Goal: Find specific page/section: Find specific page/section

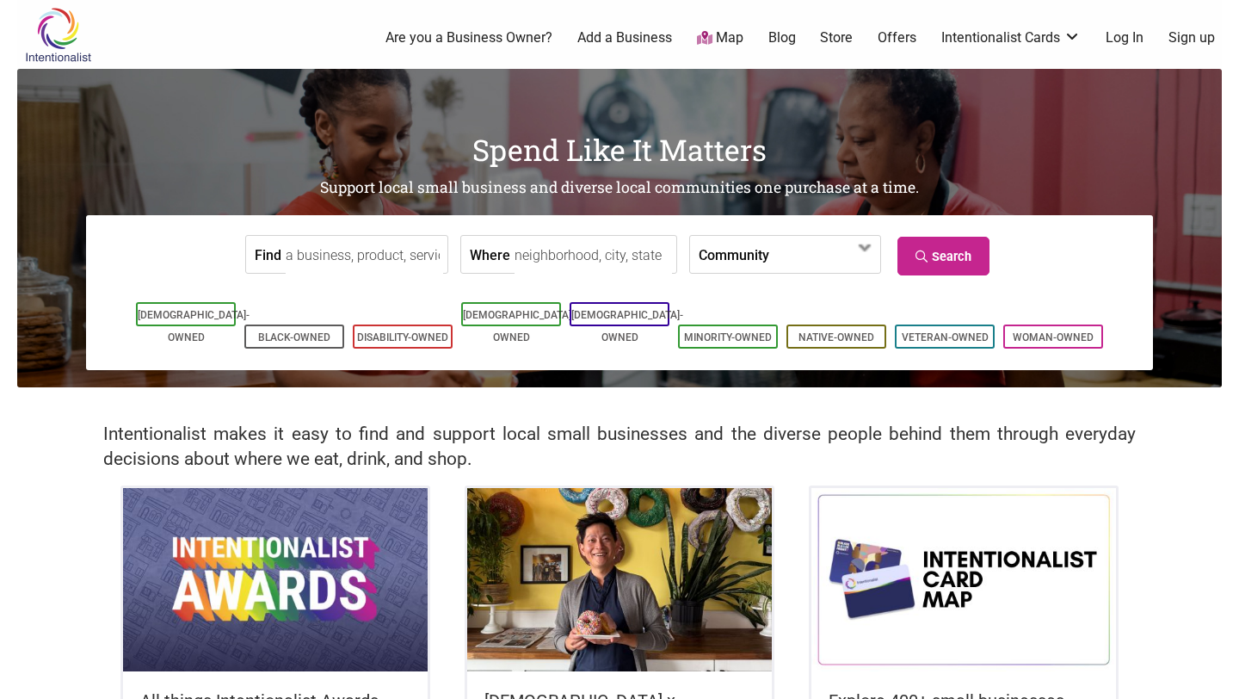
click at [515, 252] on input "Where" at bounding box center [593, 255] width 157 height 39
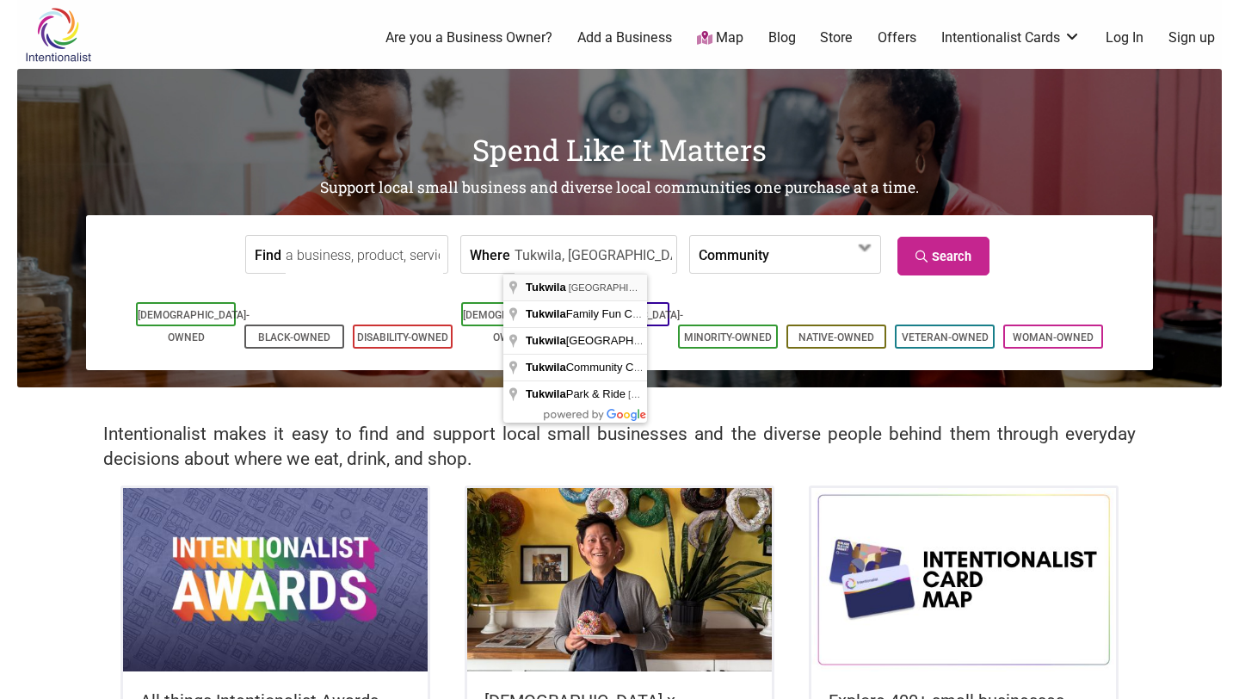
type input "Tukwila, [GEOGRAPHIC_DATA], [GEOGRAPHIC_DATA]"
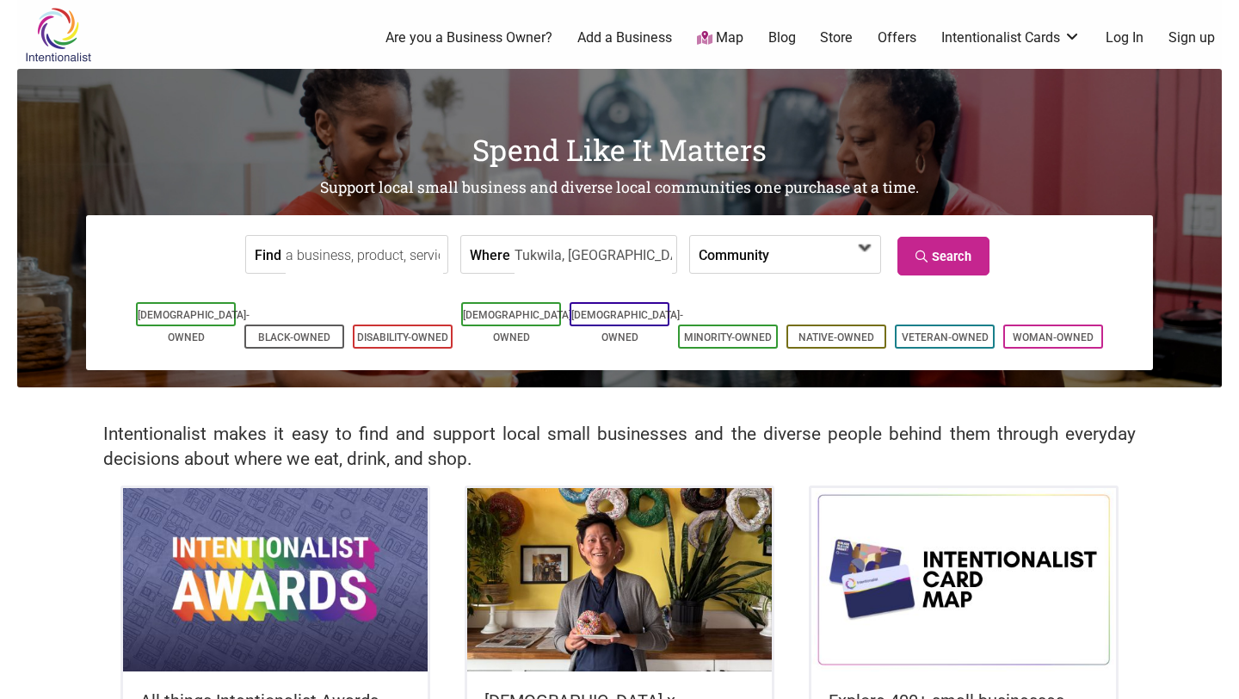
click at [793, 251] on span at bounding box center [818, 255] width 74 height 29
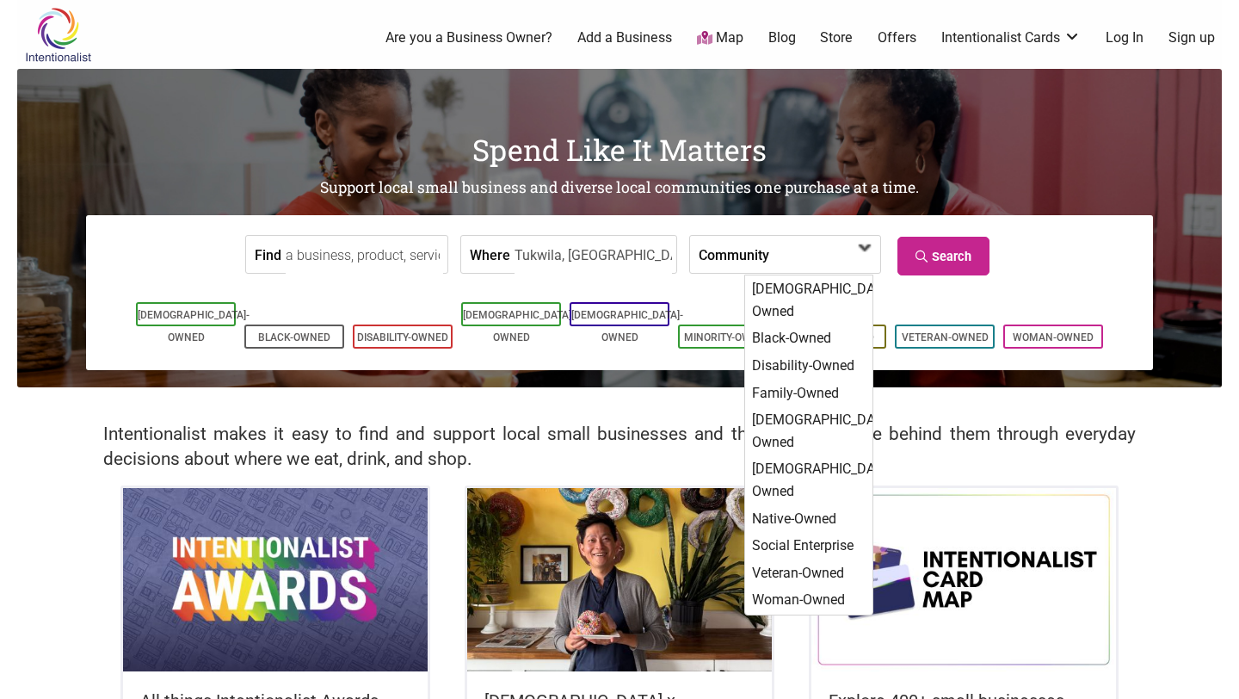
click at [793, 251] on span at bounding box center [818, 255] width 74 height 29
click at [344, 245] on input "Find" at bounding box center [364, 255] width 157 height 39
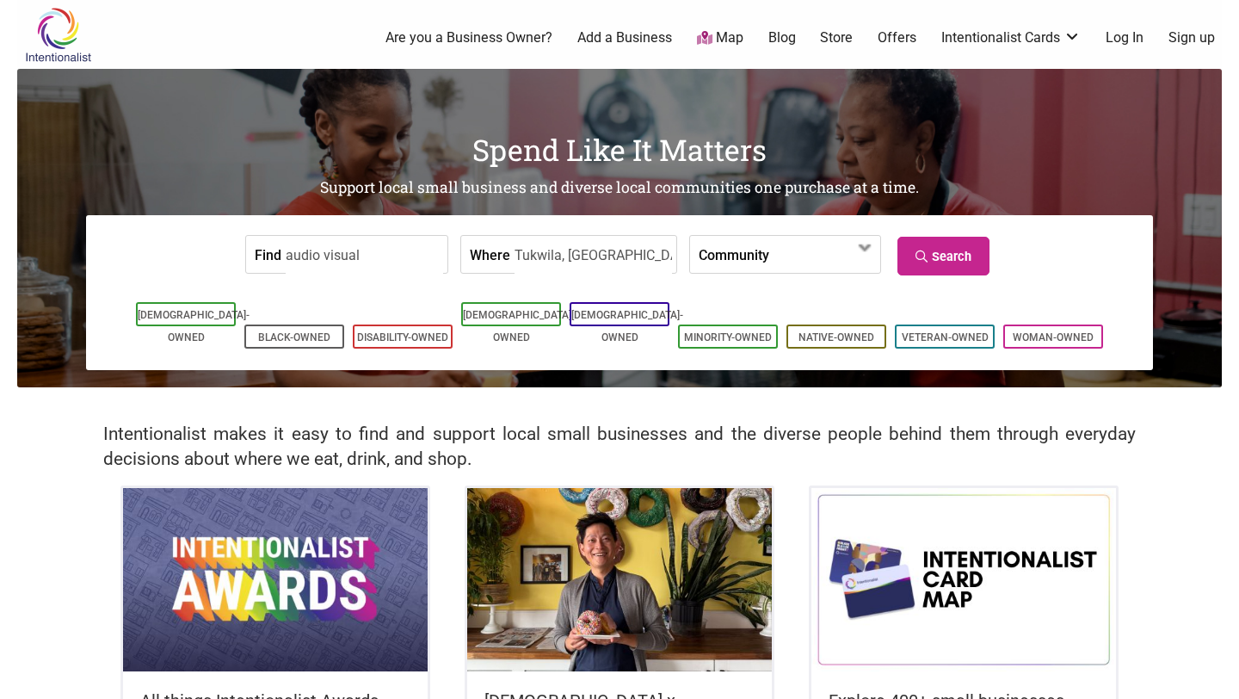
type input "audio visual"
click at [934, 256] on link "Search" at bounding box center [944, 256] width 92 height 39
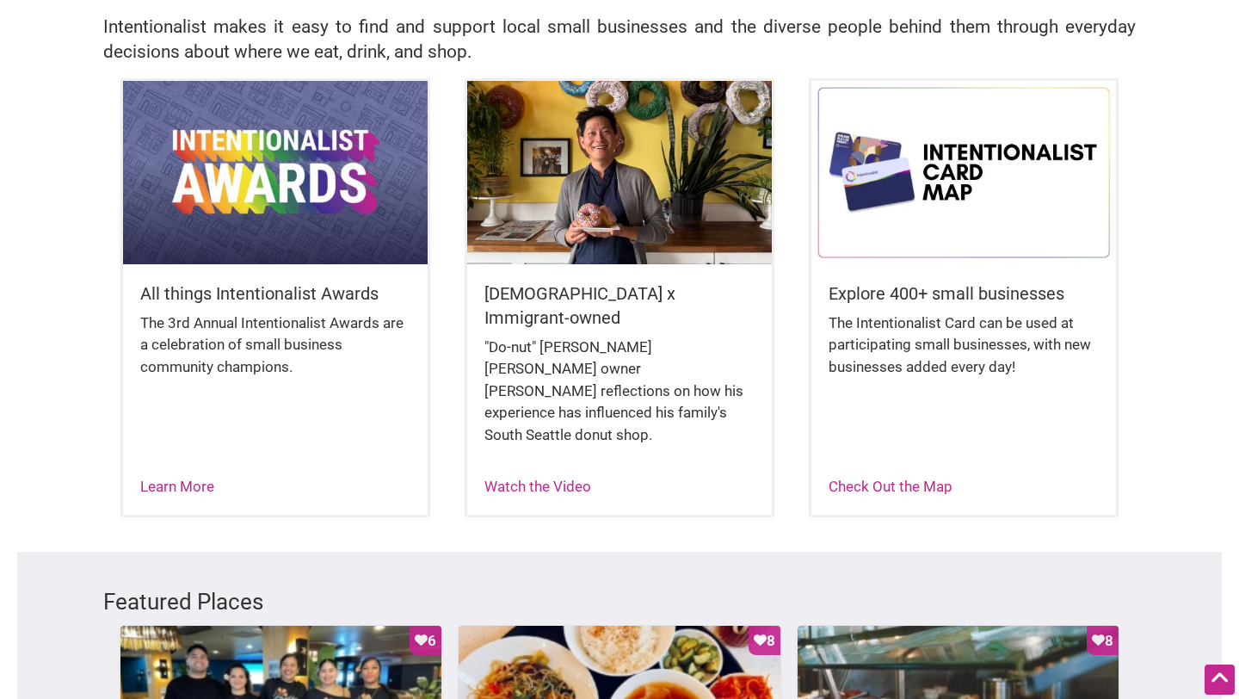
scroll to position [425, 0]
